Goal: Check status: Check status

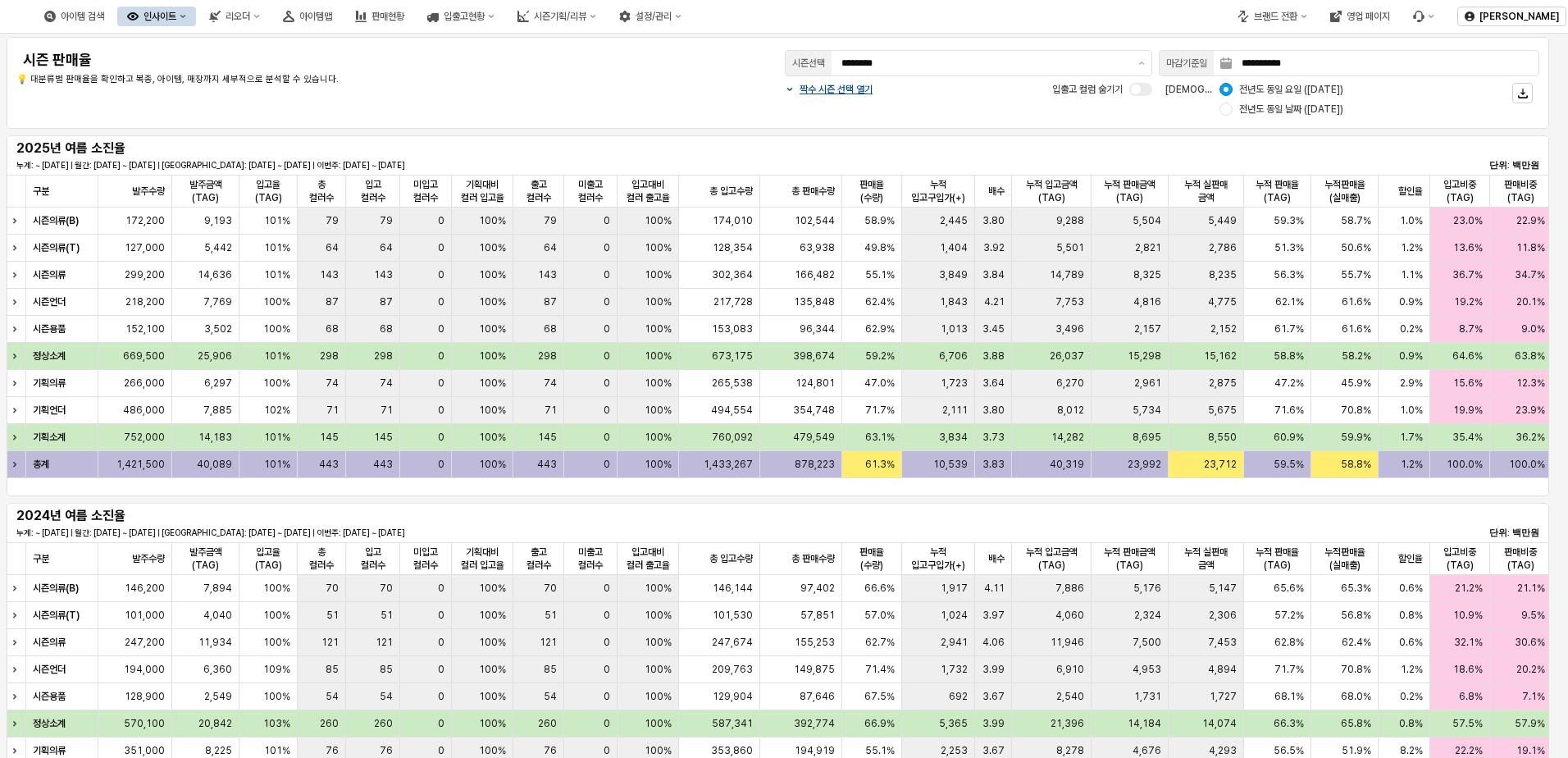
scroll to position [808, 0]
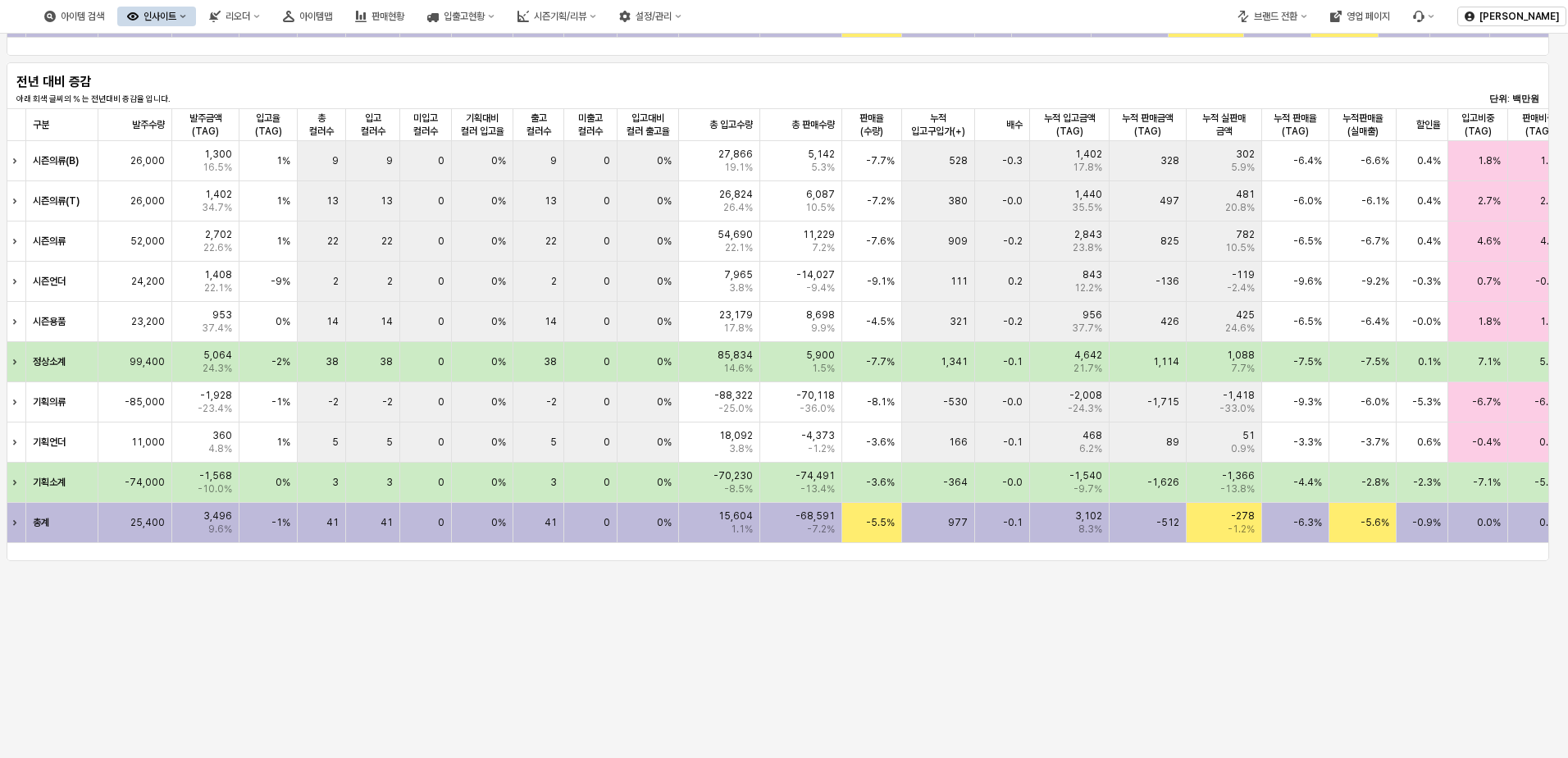
click at [460, 69] on div "전년 대비 증감 아래 회색 글씨의 % 는 전년대비 증감율 입니다. 단위: 백만원" at bounding box center [778, 85] width 1523 height 40
click at [461, 67] on div "전년 대비 증감 아래 회색 글씨의 % 는 전년대비 증감율 입니다. 단위: 백만원" at bounding box center [778, 85] width 1523 height 40
click at [460, 69] on div "전년 대비 증감 아래 회색 글씨의 % 는 전년대비 증감율 입니다. 단위: 백만원" at bounding box center [778, 85] width 1523 height 40
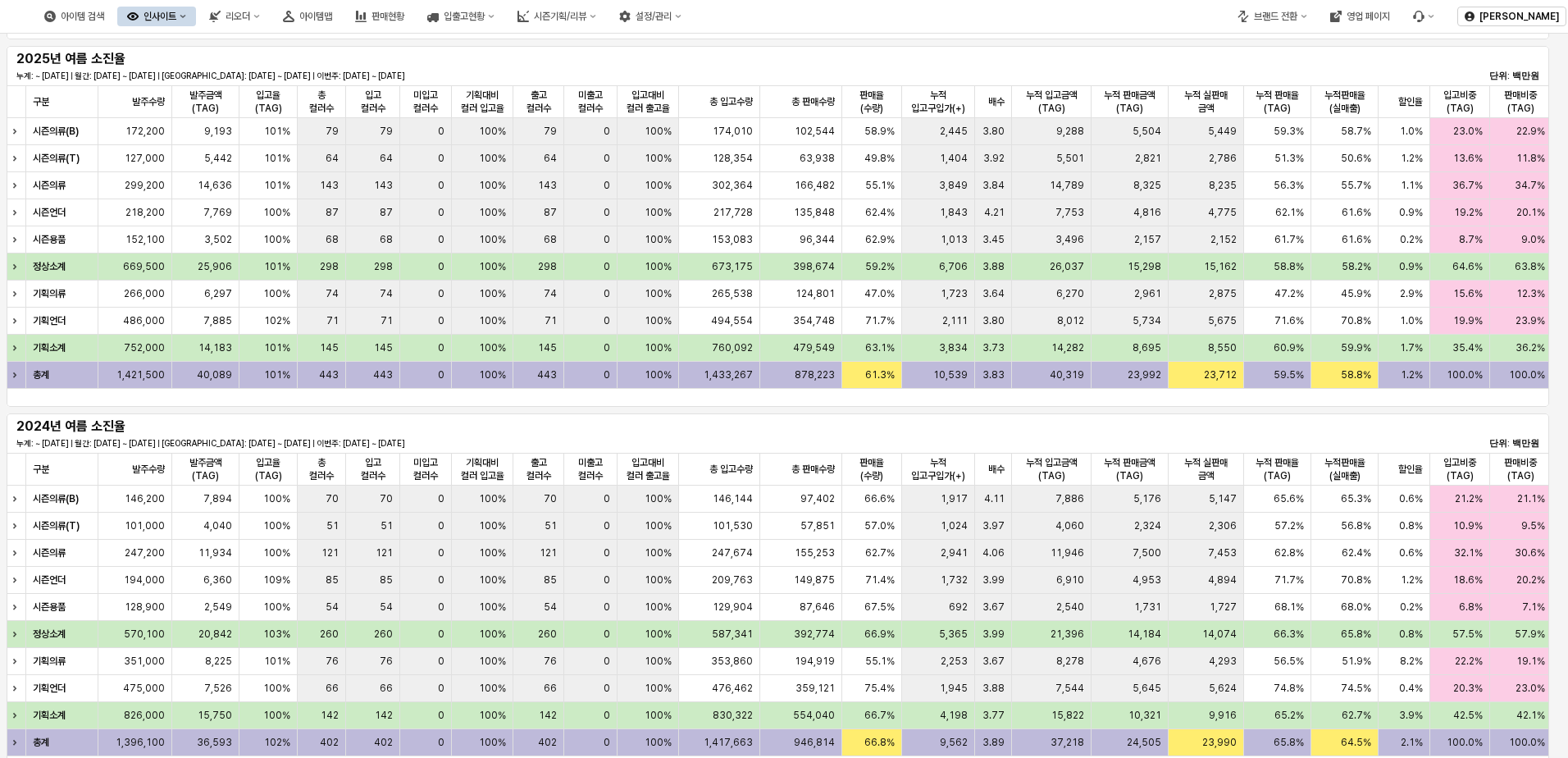
scroll to position [0, 0]
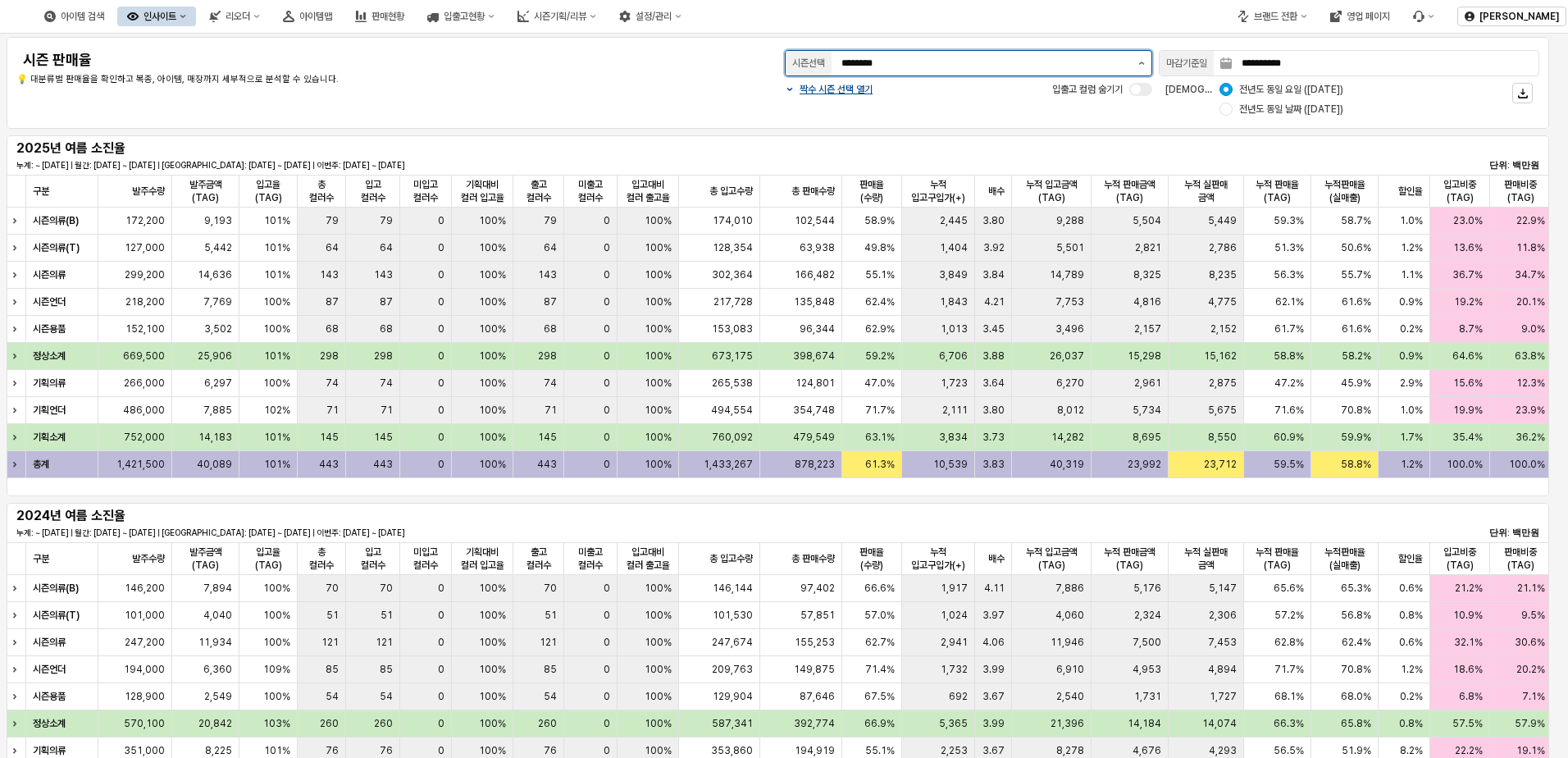
click at [1136, 62] on button "제안 사항 표시" at bounding box center [1142, 63] width 19 height 24
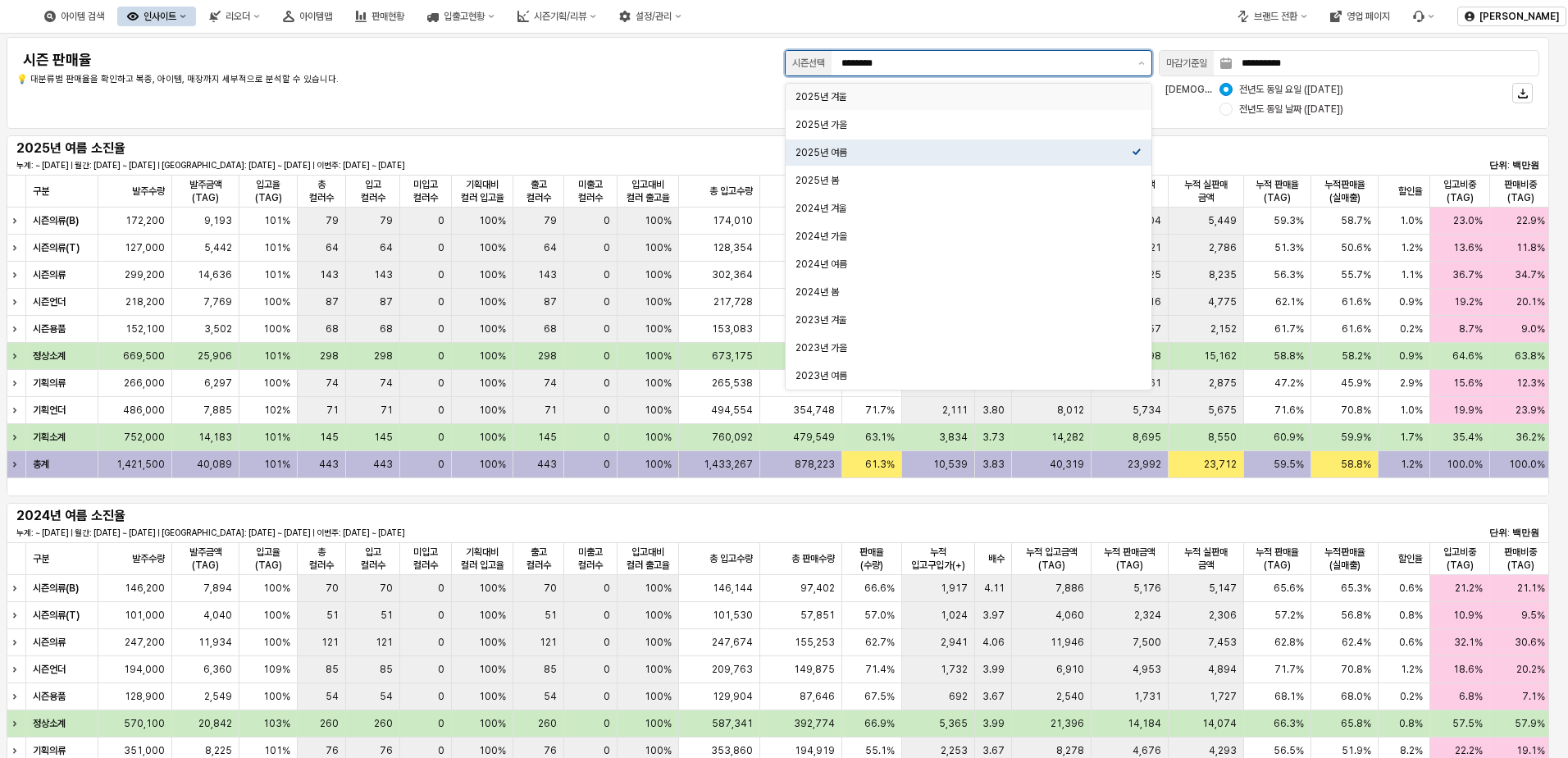
click at [1072, 103] on div "2025년 겨울" at bounding box center [963, 97] width 336 height 14
type input "********"
